Goal: Task Accomplishment & Management: Complete application form

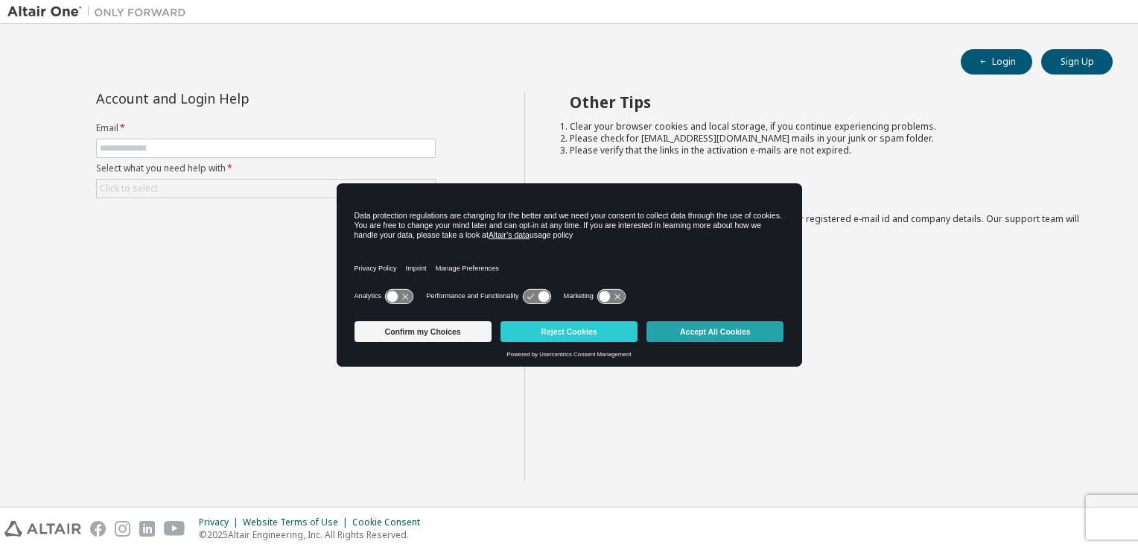
click at [702, 334] on button "Accept All Cookies" at bounding box center [714, 331] width 137 height 21
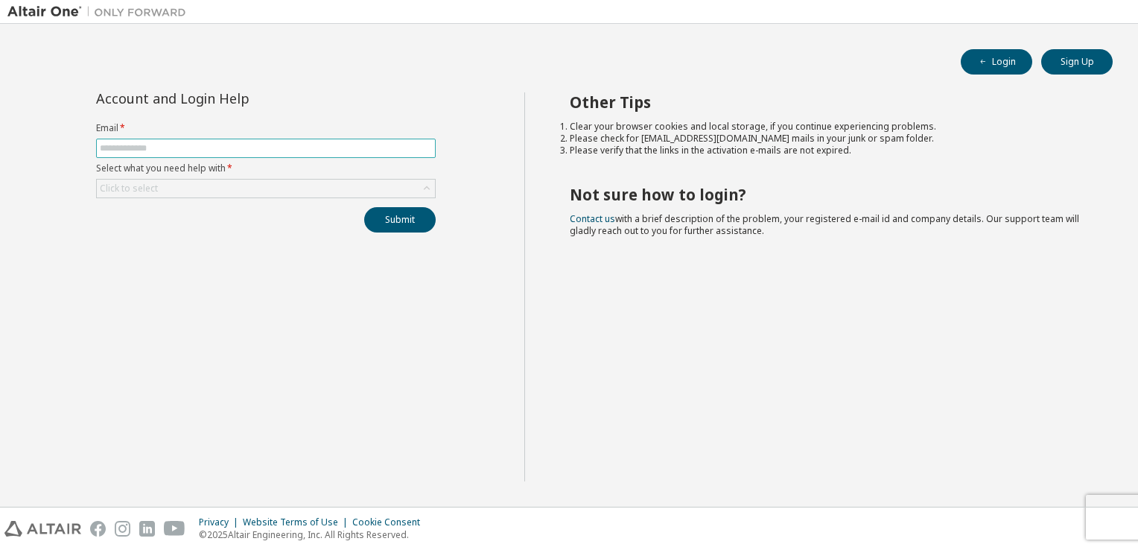
click at [129, 151] on input "text" at bounding box center [266, 148] width 332 height 12
type input "*"
type input "**********"
click at [173, 187] on div "Click to select" at bounding box center [266, 188] width 338 height 18
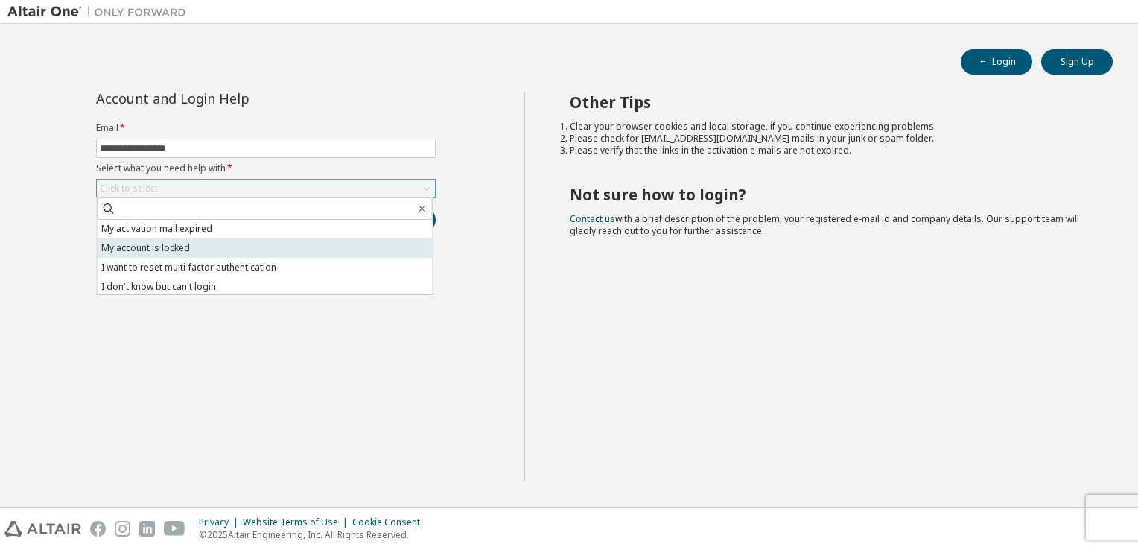
scroll to position [42, 0]
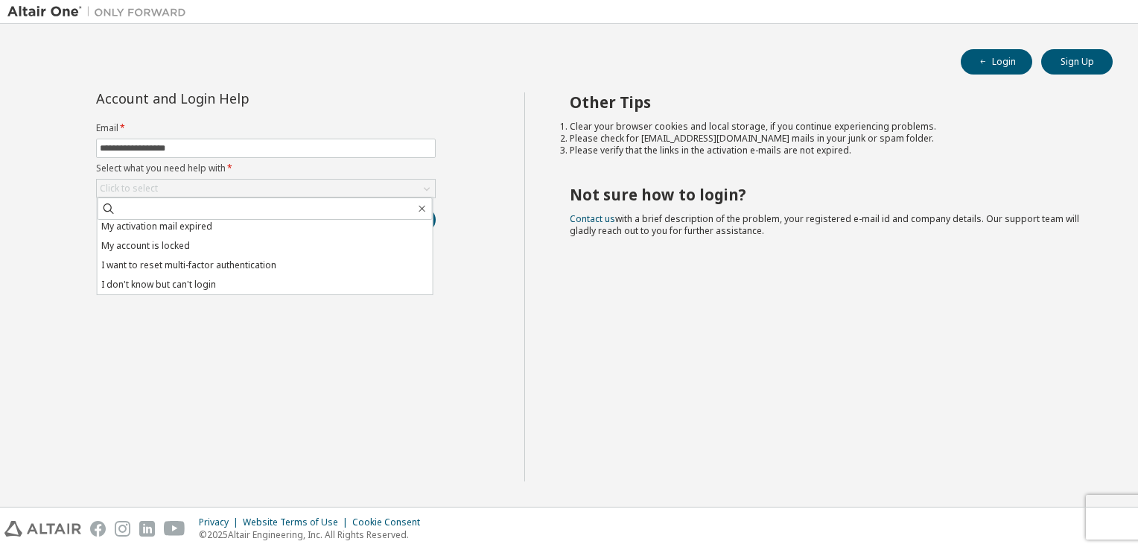
click at [488, 371] on div "**********" at bounding box center [265, 286] width 517 height 389
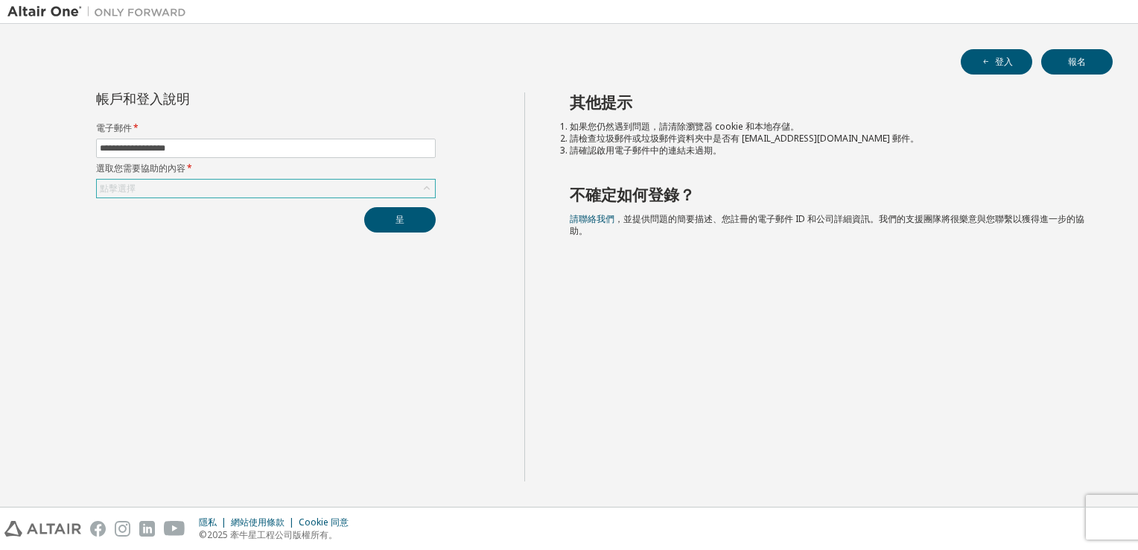
click at [426, 186] on icon at bounding box center [427, 188] width 6 height 4
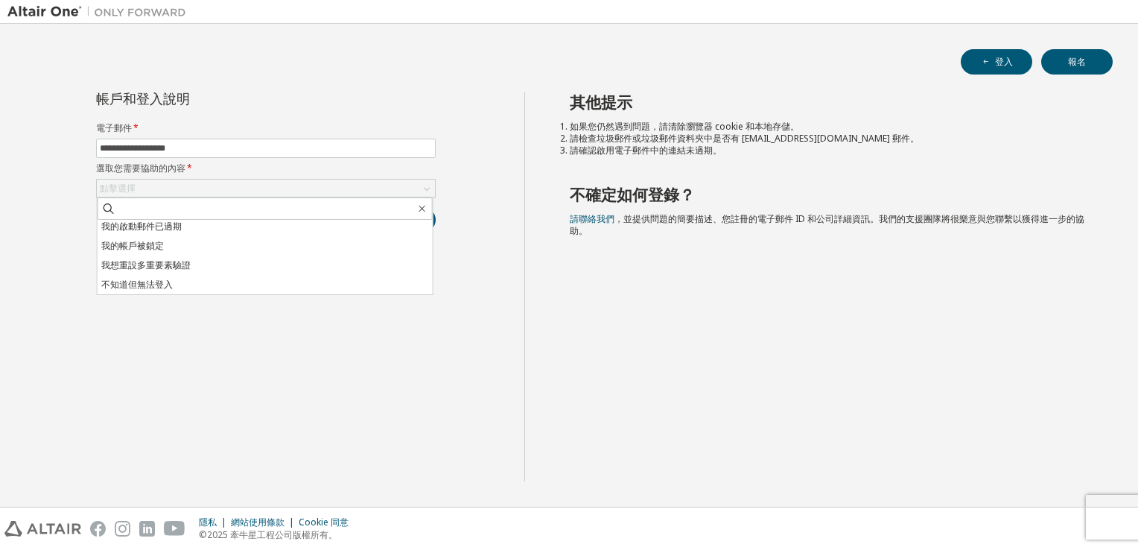
click at [660, 355] on div "其他提示 如果您仍然遇到問題，請清除瀏覽器 cookie 和本地存儲。 請檢查垃圾郵件或垃圾郵件資料夾中是否有 [EMAIL_ADDRESS][DOMAIN_…" at bounding box center [827, 286] width 607 height 389
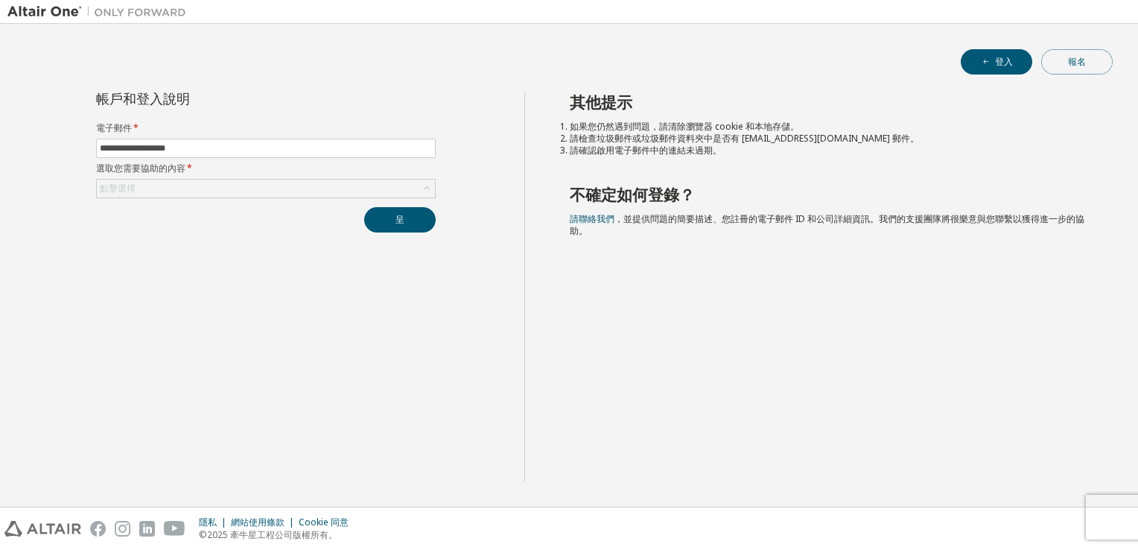
click at [1095, 64] on button "報名" at bounding box center [1076, 61] width 71 height 25
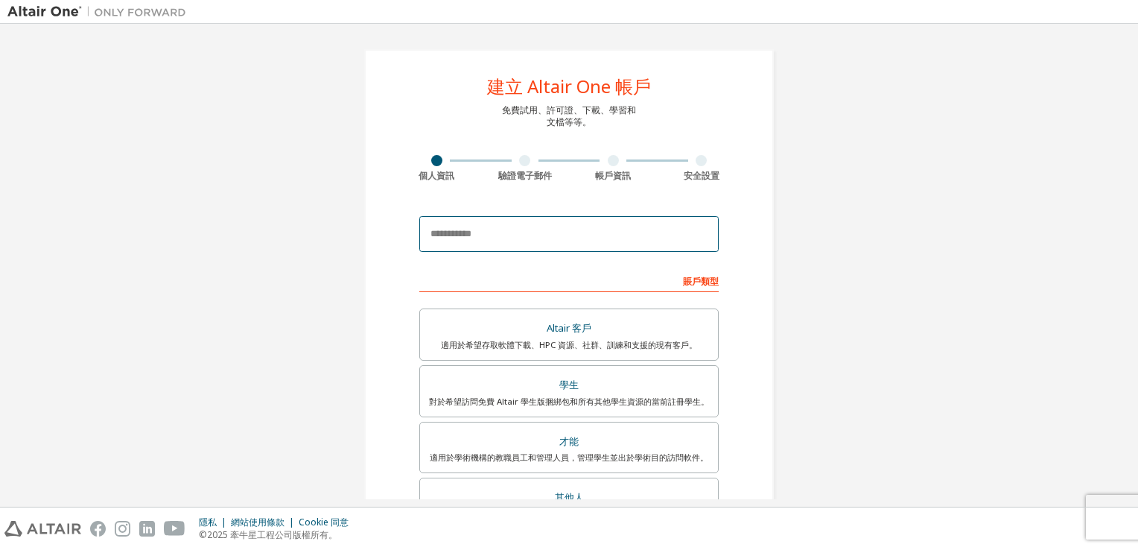
click at [494, 231] on input "email" at bounding box center [568, 234] width 299 height 36
type input "**********"
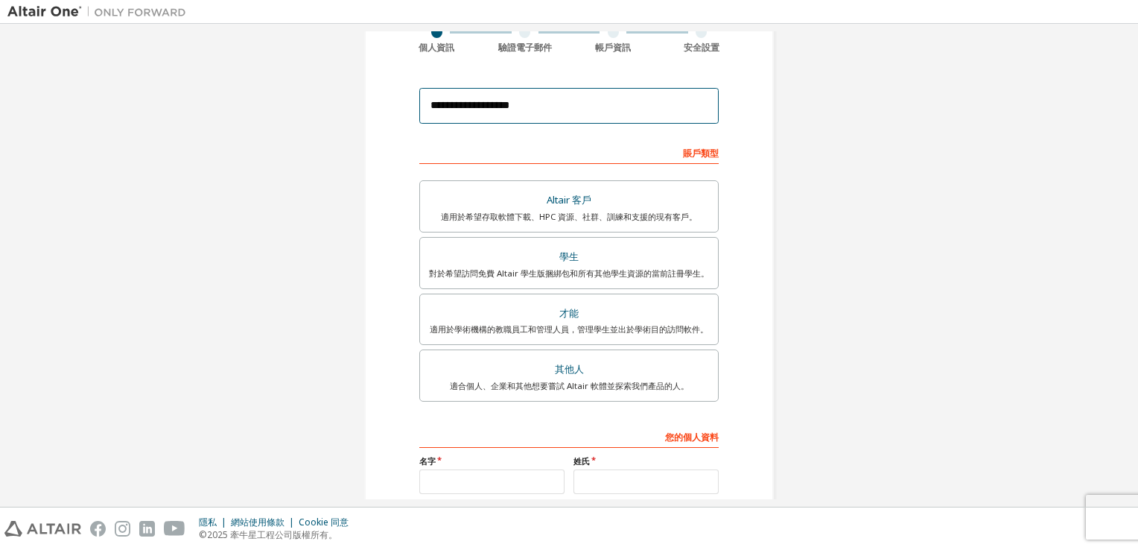
scroll to position [149, 0]
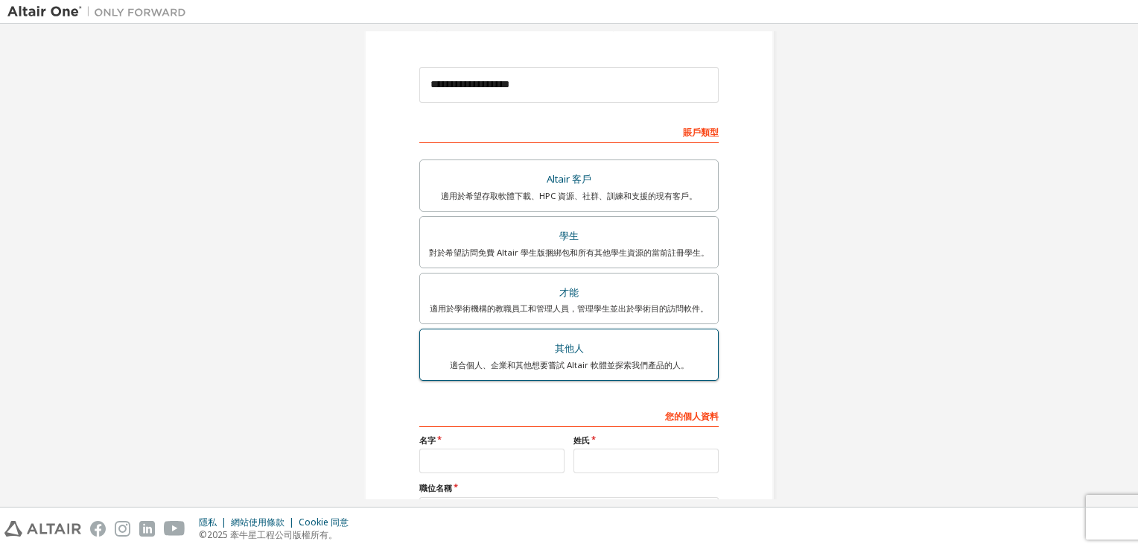
click at [611, 354] on div "其他人" at bounding box center [569, 348] width 280 height 21
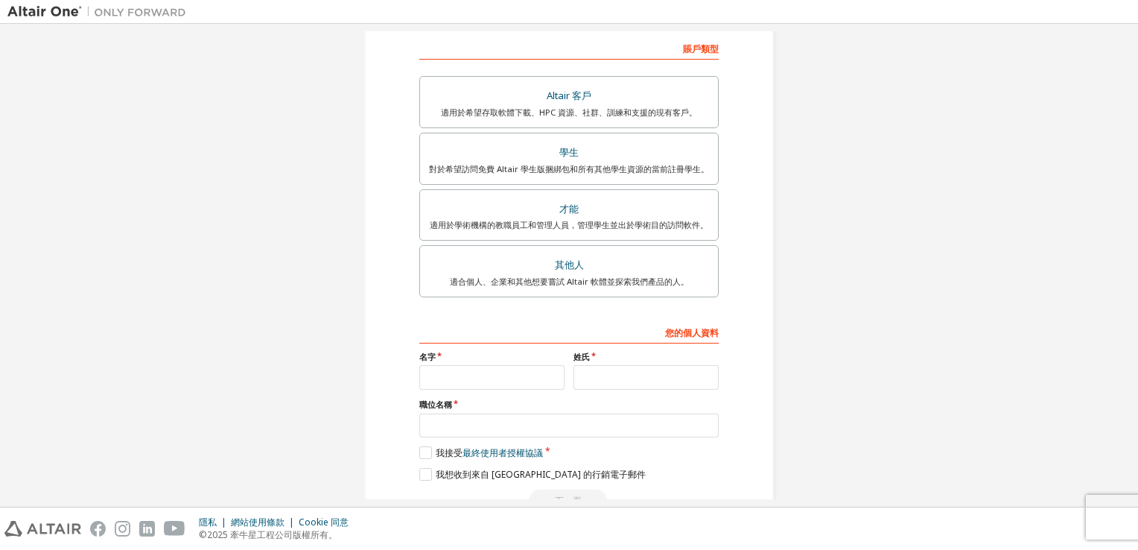
scroll to position [270, 0]
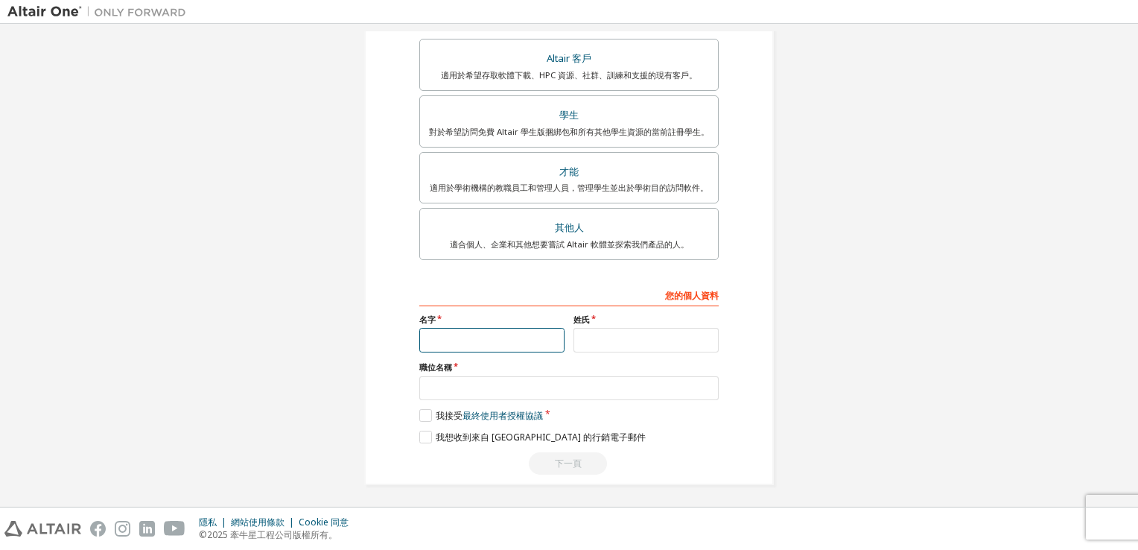
click at [456, 339] on input "text" at bounding box center [491, 340] width 145 height 25
type input "****"
click at [611, 334] on input "text" at bounding box center [645, 340] width 145 height 25
type input "****"
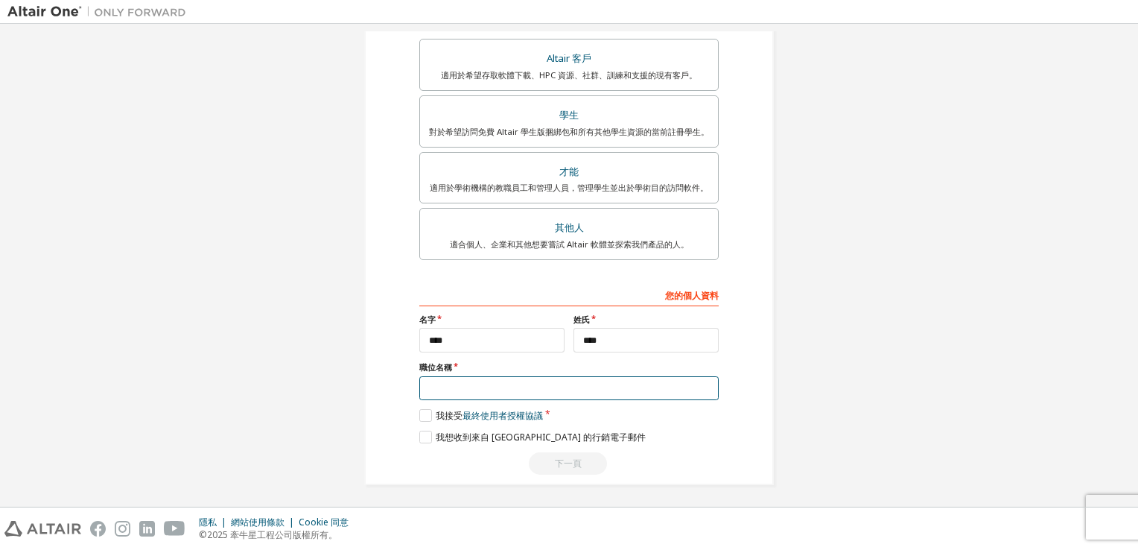
click at [460, 389] on input "text" at bounding box center [568, 388] width 299 height 25
type input "*"
type input "***"
click at [425, 415] on label "我接受 最終使用者授權協議" at bounding box center [481, 415] width 124 height 13
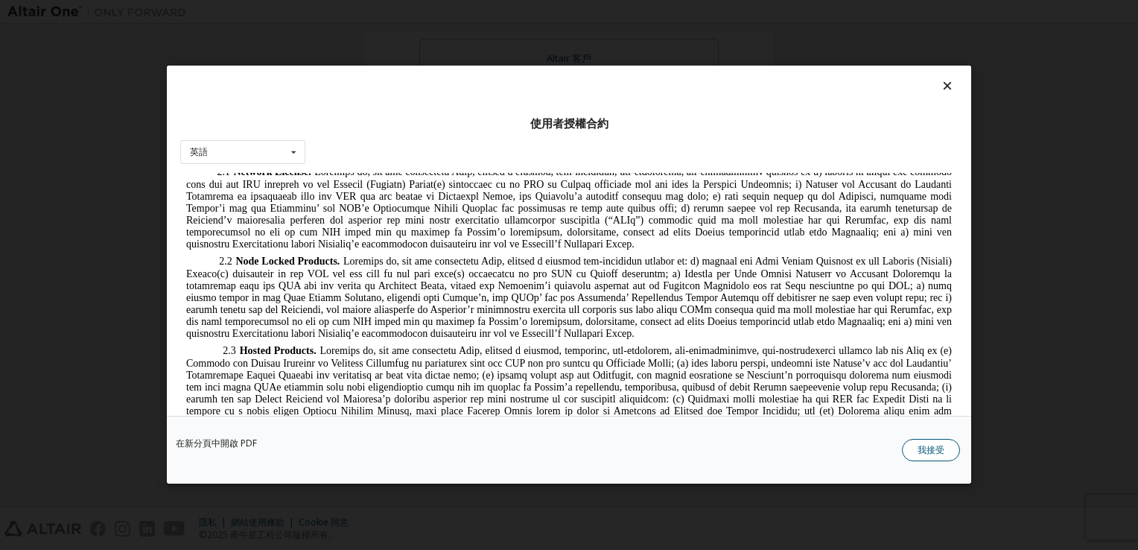
scroll to position [1116, 0]
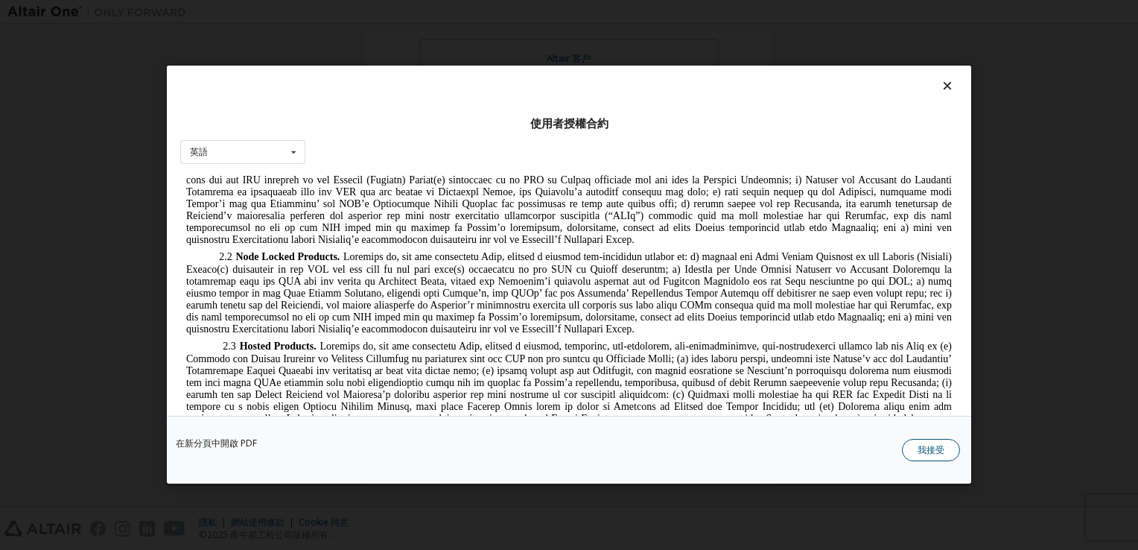
click at [935, 450] on button "我接受" at bounding box center [931, 450] width 58 height 22
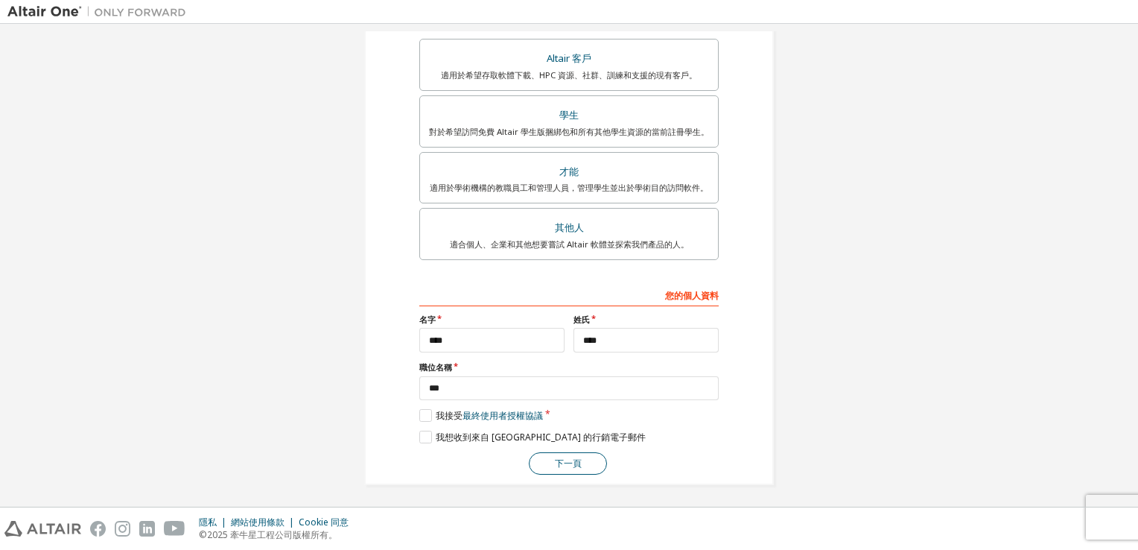
click at [566, 460] on button "下一頁" at bounding box center [568, 463] width 78 height 22
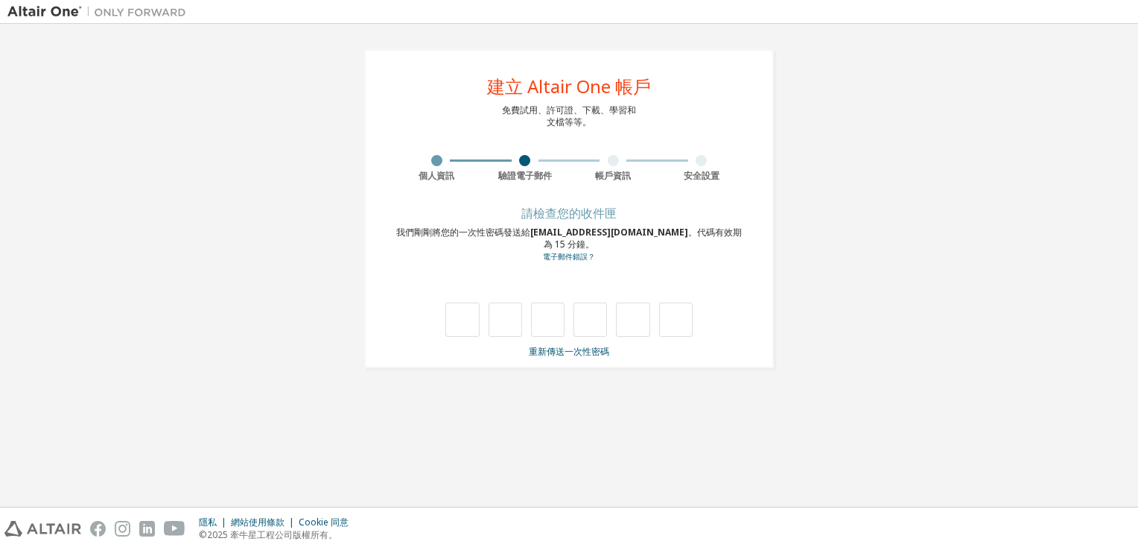
drag, startPoint x: 1094, startPoint y: 295, endPoint x: 1055, endPoint y: 293, distance: 38.8
click at [1094, 295] on div "**********" at bounding box center [568, 208] width 1123 height 355
click at [462, 314] on input "text" at bounding box center [462, 319] width 34 height 34
type input "*"
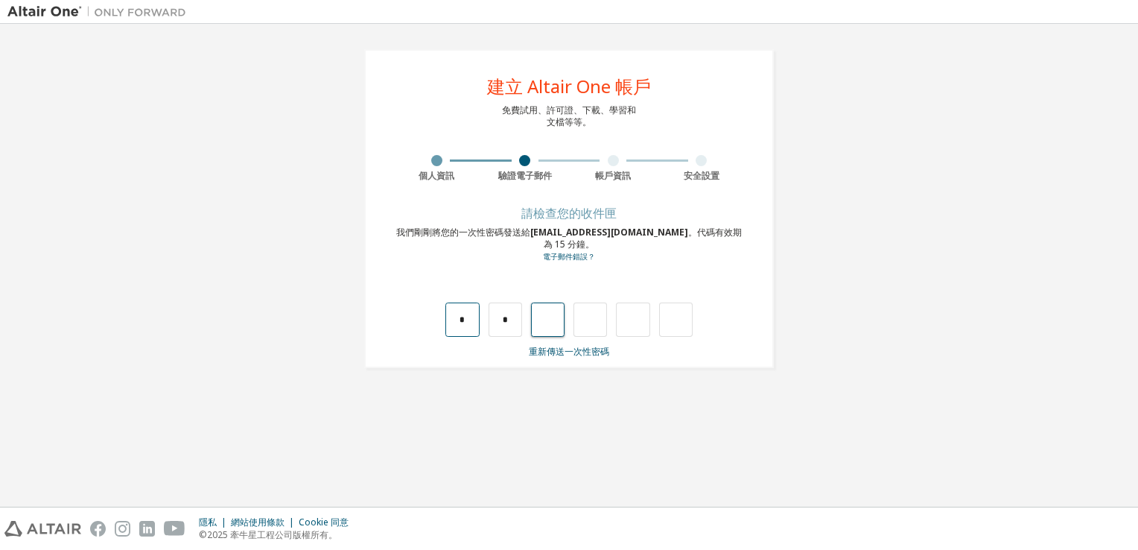
type input "*"
click at [467, 308] on input "text" at bounding box center [462, 319] width 34 height 34
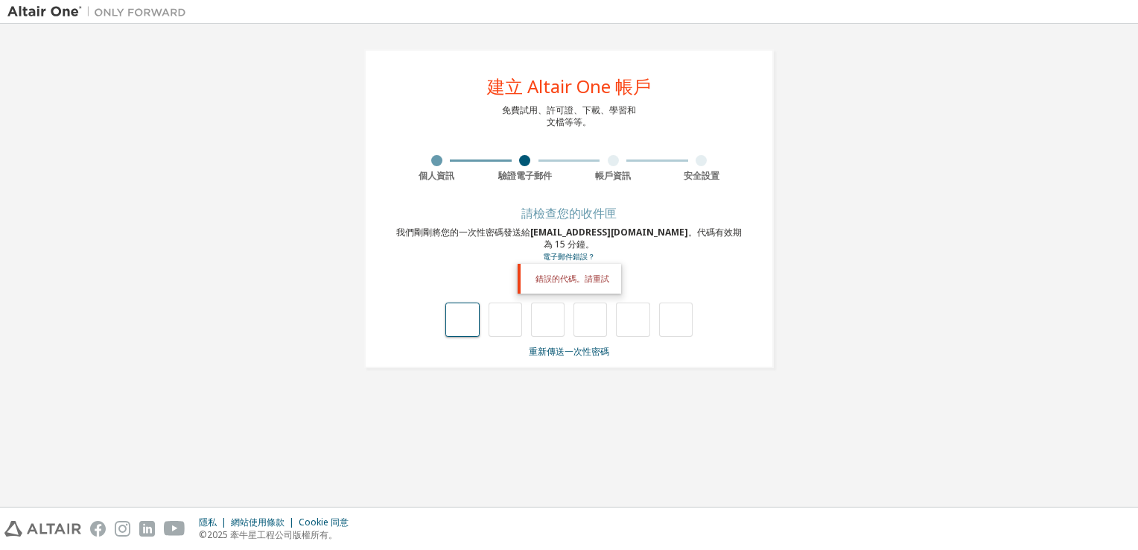
type input "*"
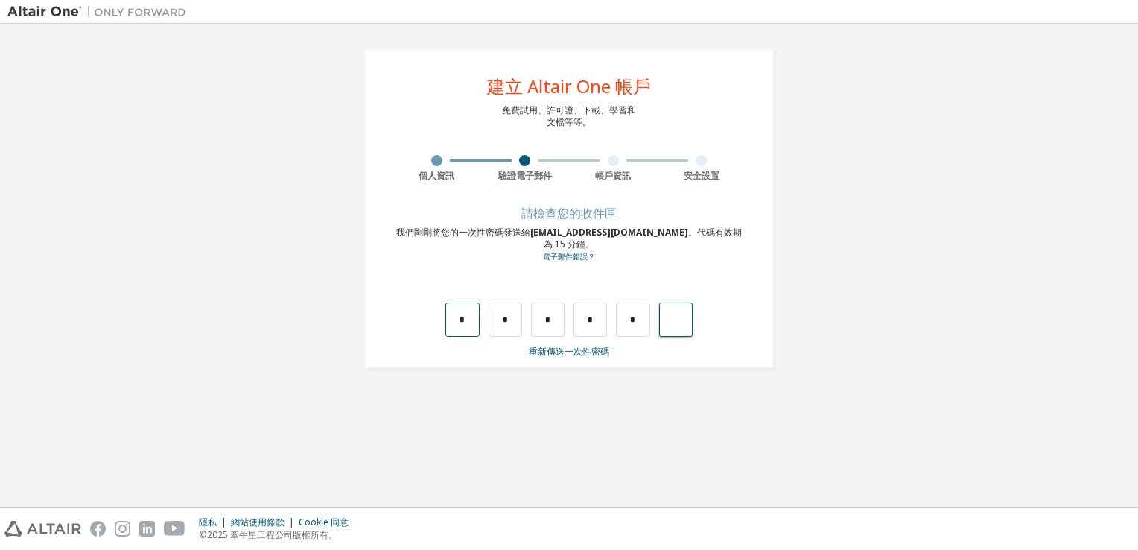
type input "*"
click at [457, 314] on input "text" at bounding box center [462, 319] width 34 height 34
type input "*"
click at [471, 305] on input "*" at bounding box center [462, 319] width 34 height 34
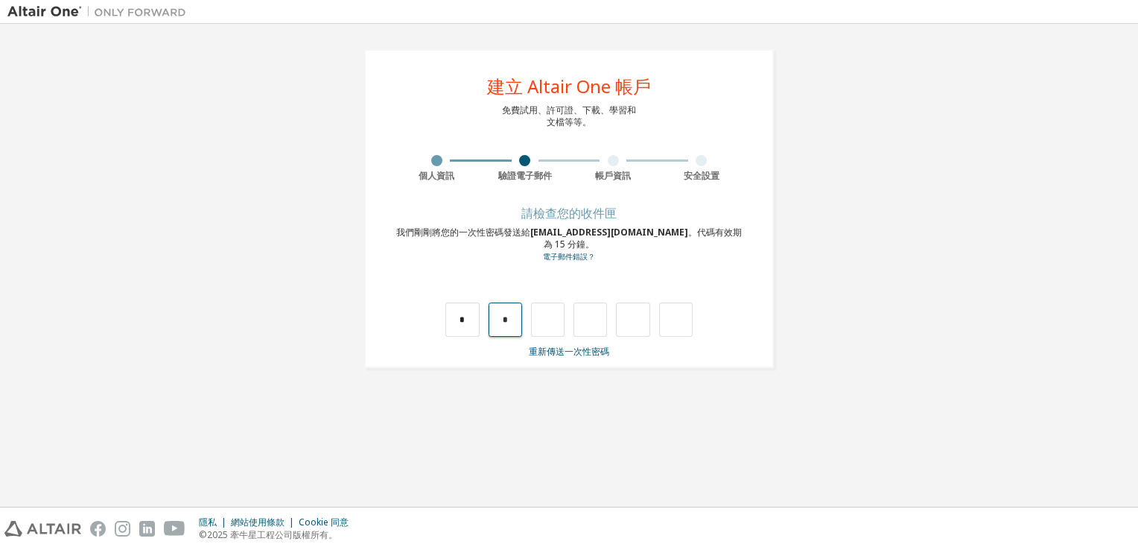
drag, startPoint x: 498, startPoint y: 308, endPoint x: 511, endPoint y: 310, distance: 12.7
click at [504, 308] on input "*" at bounding box center [506, 319] width 34 height 34
type input "*"
click at [512, 308] on input "*" at bounding box center [506, 319] width 34 height 34
click at [459, 308] on input "*" at bounding box center [462, 319] width 34 height 34
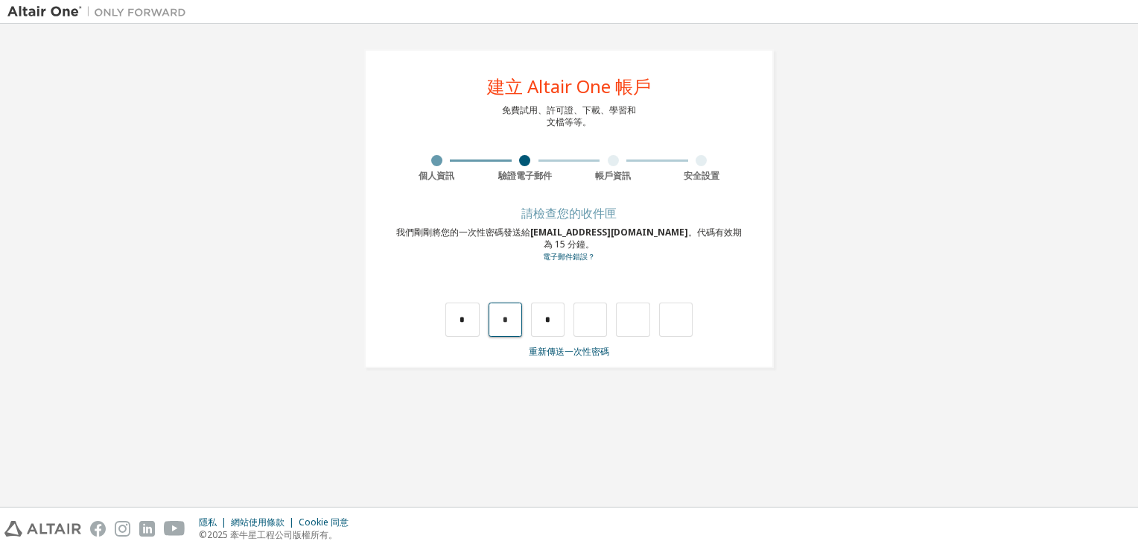
click at [492, 308] on input "*" at bounding box center [506, 319] width 34 height 34
drag, startPoint x: 500, startPoint y: 308, endPoint x: 719, endPoint y: 325, distance: 218.8
click at [712, 326] on div "請檢查您的收件匣 我們剛剛將您的一次性密碼發送給 [EMAIL_ADDRESS][DOMAIN_NAME] 。代碼有效期為 15 分鐘。 電子郵件錯誤？ * …" at bounding box center [568, 283] width 353 height 149
type input "*"
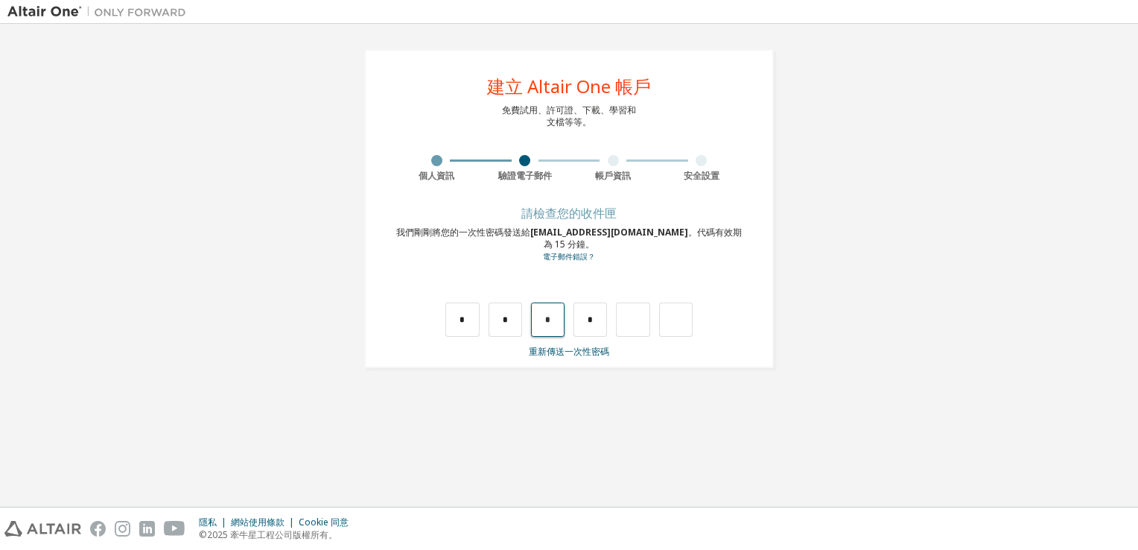
drag, startPoint x: 538, startPoint y: 311, endPoint x: 563, endPoint y: 314, distance: 25.5
click at [563, 314] on input "*" at bounding box center [548, 319] width 34 height 34
type input "*"
click at [593, 311] on input "*" at bounding box center [590, 319] width 34 height 34
type input "*"
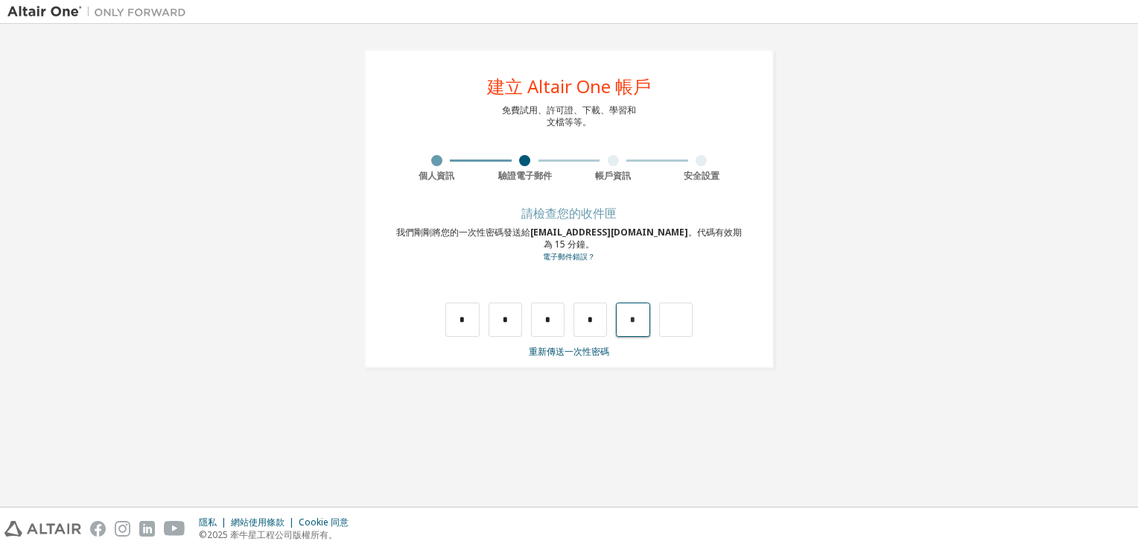
drag, startPoint x: 627, startPoint y: 306, endPoint x: 642, endPoint y: 311, distance: 15.8
click at [642, 311] on input "*" at bounding box center [633, 319] width 34 height 34
type input "*"
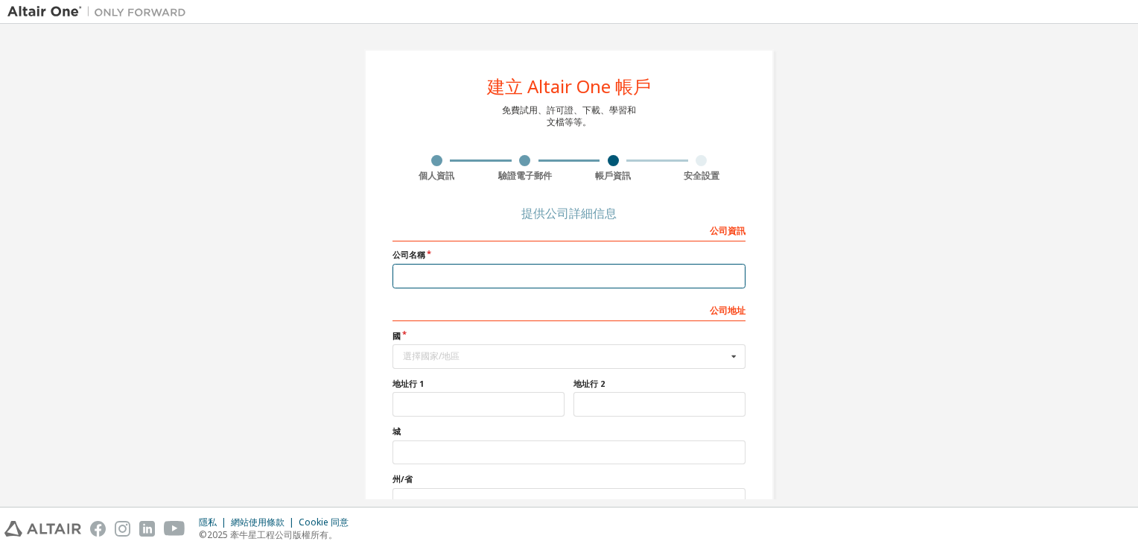
click at [416, 277] on input "text" at bounding box center [568, 276] width 353 height 25
click at [414, 276] on input "text" at bounding box center [568, 276] width 353 height 25
type input "*"
type input "**"
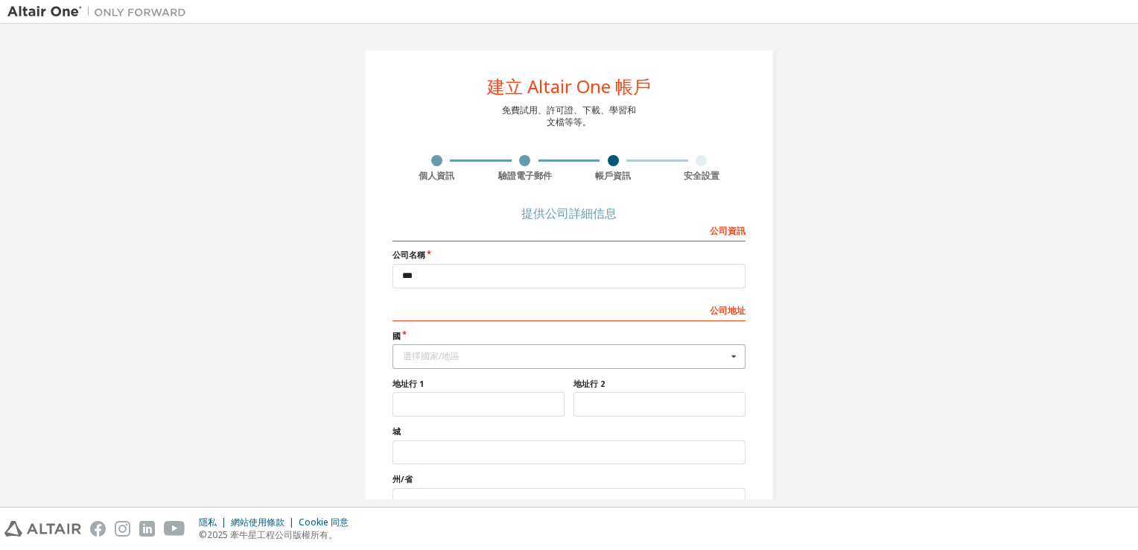
click at [725, 359] on icon at bounding box center [734, 356] width 19 height 23
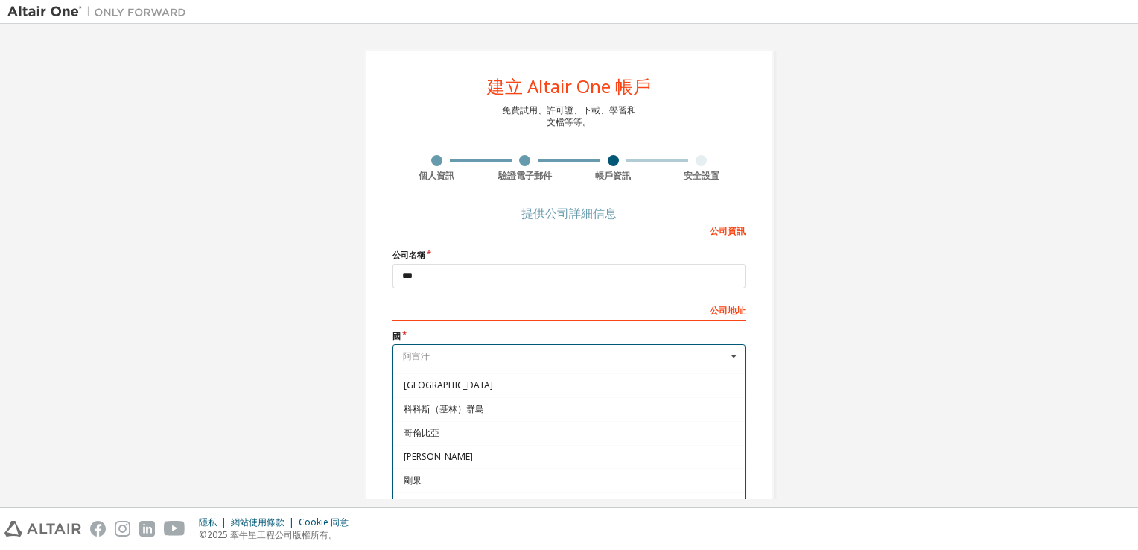
scroll to position [1043, 0]
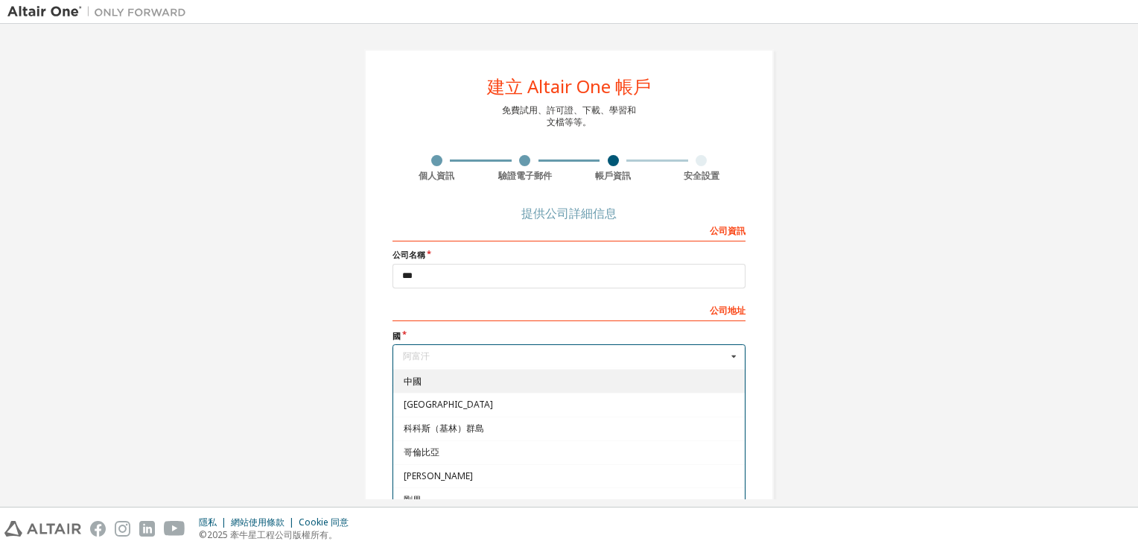
click at [420, 377] on span "中國" at bounding box center [569, 380] width 331 height 9
type input "***"
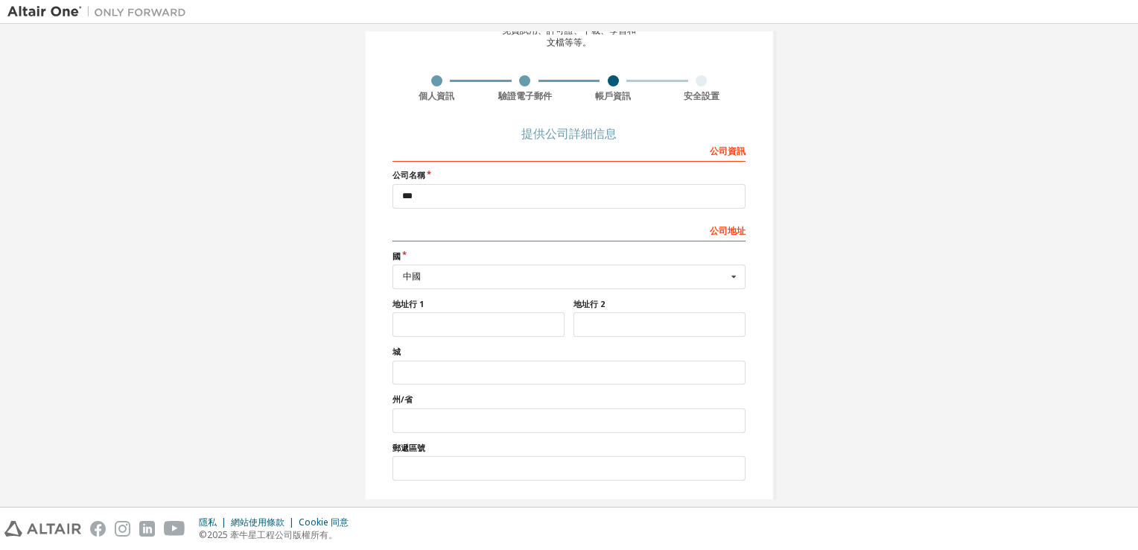
scroll to position [127, 0]
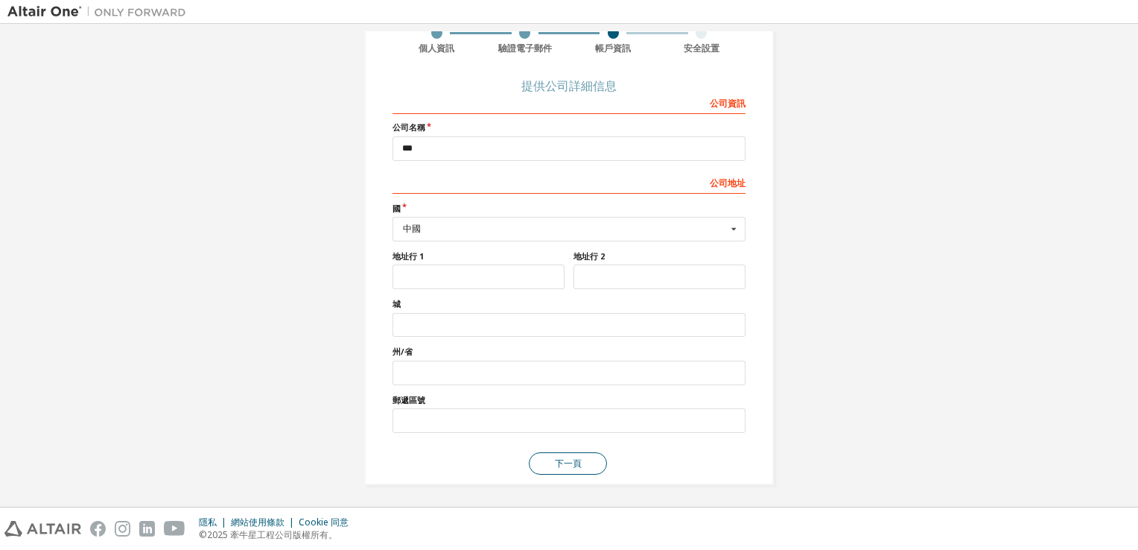
click at [566, 454] on button "下一頁" at bounding box center [568, 463] width 78 height 22
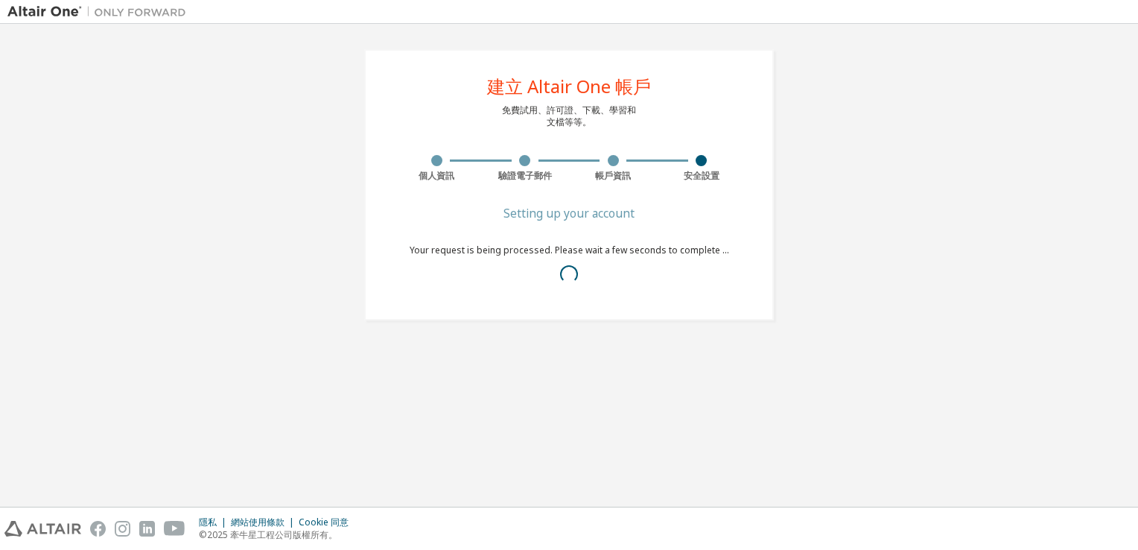
scroll to position [0, 0]
